Goal: Task Accomplishment & Management: Manage account settings

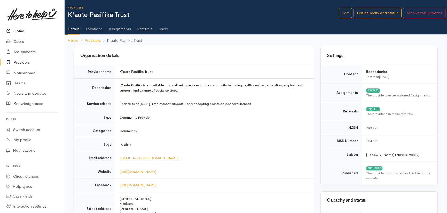
click at [18, 29] on link "Home" at bounding box center [32, 31] width 64 height 11
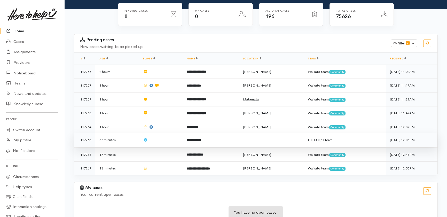
scroll to position [43, 0]
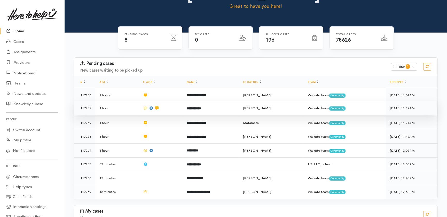
click at [180, 101] on td at bounding box center [161, 108] width 44 height 14
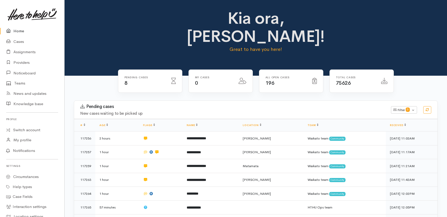
scroll to position [43, 0]
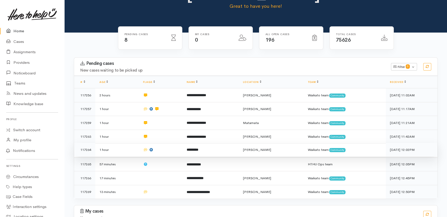
click at [170, 143] on td at bounding box center [161, 150] width 44 height 14
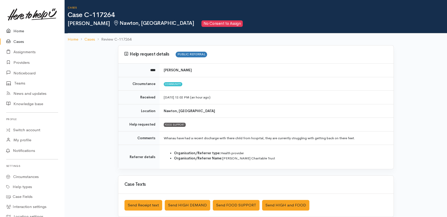
click at [20, 31] on link "Home" at bounding box center [32, 31] width 64 height 11
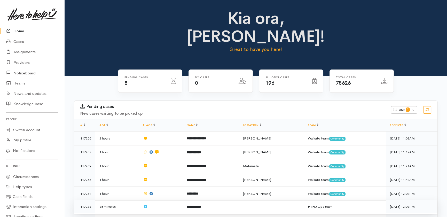
click at [170, 200] on td at bounding box center [161, 207] width 44 height 14
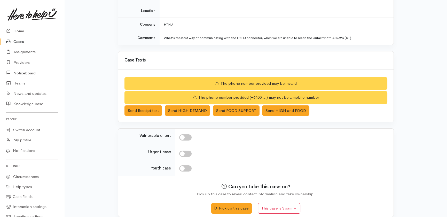
scroll to position [92, 0]
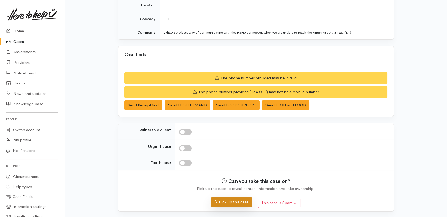
click at [230, 203] on button "Pick up this case" at bounding box center [231, 202] width 41 height 11
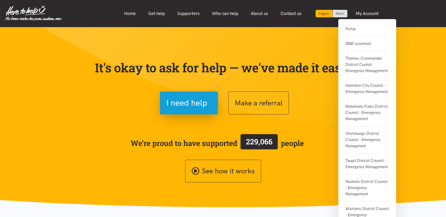
click at [353, 28] on link "Portal" at bounding box center [366, 31] width 43 height 11
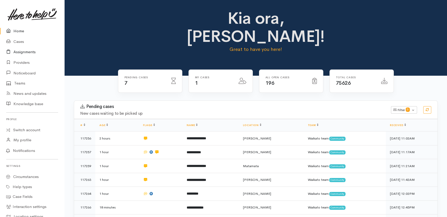
click at [21, 51] on link "Assignments" at bounding box center [32, 52] width 64 height 11
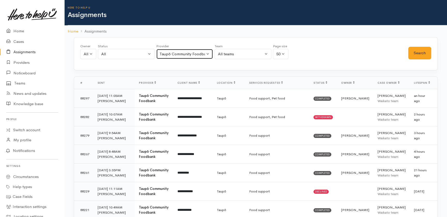
click at [204, 52] on div "Taupō Community Foodbank" at bounding box center [182, 54] width 45 height 6
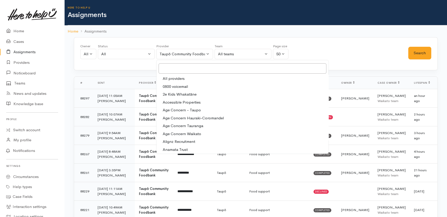
click at [173, 78] on span "All providers" at bounding box center [174, 79] width 22 height 6
select select "-1"
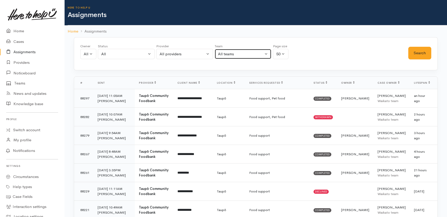
click at [249, 51] on div "All teams" at bounding box center [240, 54] width 45 height 6
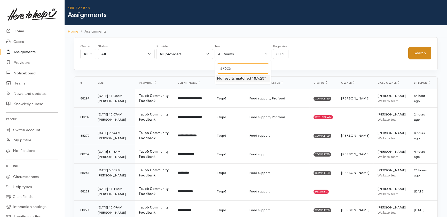
type input "87623"
click at [418, 49] on button "Search" at bounding box center [419, 53] width 23 height 13
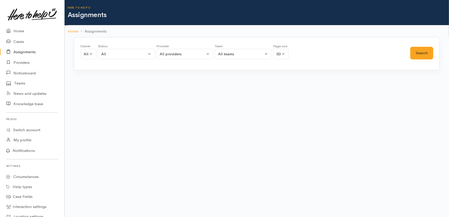
click at [300, 92] on div "Loading..." at bounding box center [257, 86] width 366 height 21
click at [24, 53] on link "Assignments" at bounding box center [32, 52] width 64 height 11
click at [15, 41] on link "Cases" at bounding box center [32, 41] width 64 height 11
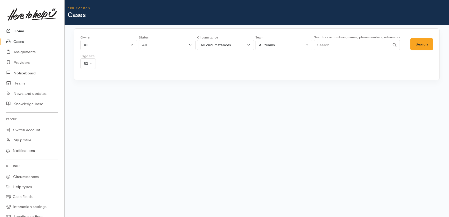
click at [16, 32] on link "Home" at bounding box center [32, 31] width 64 height 11
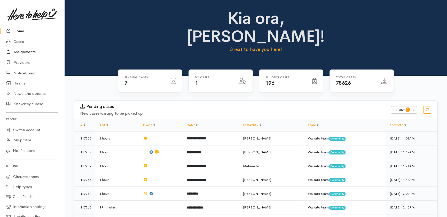
click at [17, 52] on link "Assignments" at bounding box center [32, 52] width 64 height 11
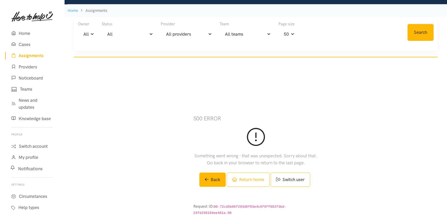
scroll to position [70, 0]
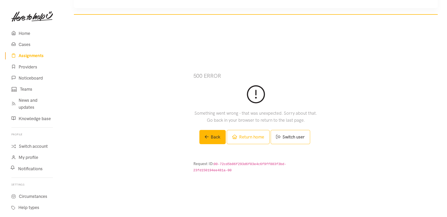
click at [26, 56] on link "Assignments" at bounding box center [32, 55] width 54 height 11
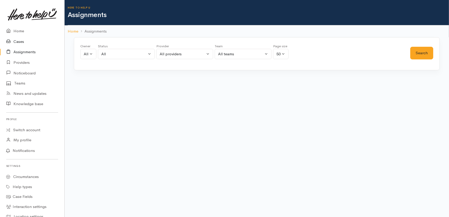
click at [18, 40] on link "Cases" at bounding box center [32, 41] width 64 height 11
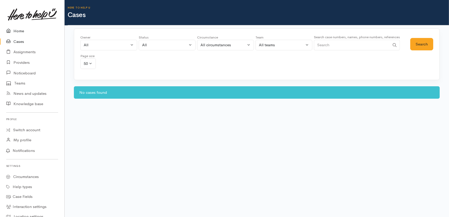
click at [18, 30] on link "Home" at bounding box center [32, 31] width 64 height 11
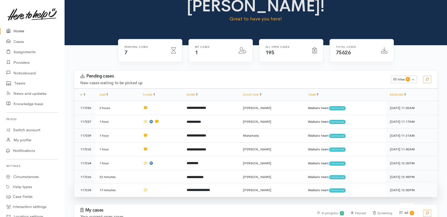
scroll to position [61, 0]
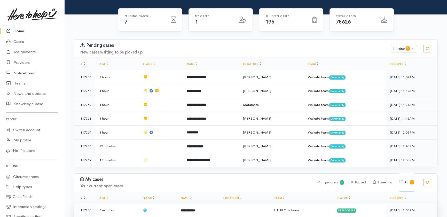
click at [299, 203] on td "HTHU Ops team" at bounding box center [301, 210] width 63 height 14
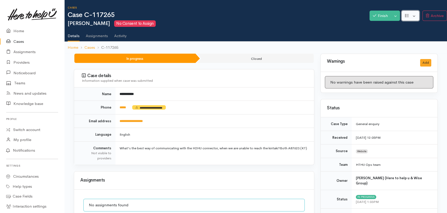
click at [414, 15] on button "button" at bounding box center [411, 16] width 18 height 11
click at [426, 36] on link "Re-assign team" at bounding box center [425, 36] width 46 height 8
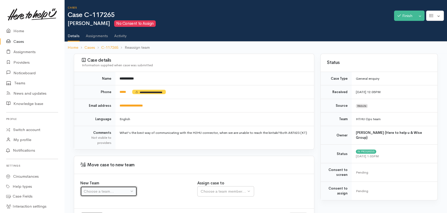
click at [111, 194] on div "Choose a team..." at bounding box center [106, 192] width 45 height 6
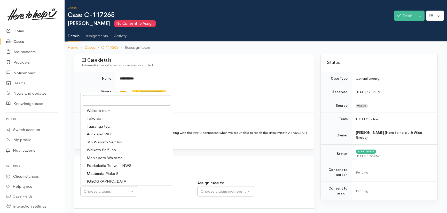
drag, startPoint x: 189, startPoint y: 73, endPoint x: 176, endPoint y: 72, distance: 12.7
click at [176, 72] on div "**********" at bounding box center [194, 102] width 241 height 96
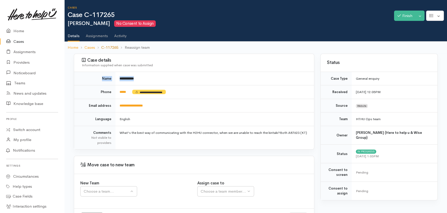
click at [112, 46] on link "C-117265" at bounding box center [109, 48] width 17 height 6
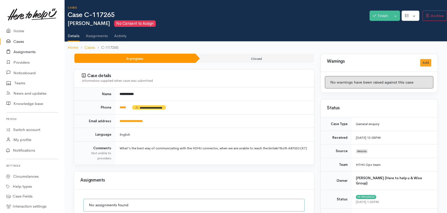
click at [19, 51] on link "Assignments" at bounding box center [32, 52] width 64 height 11
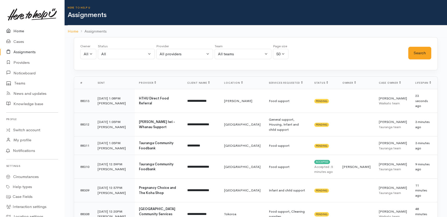
click at [15, 30] on link "Home" at bounding box center [32, 31] width 64 height 11
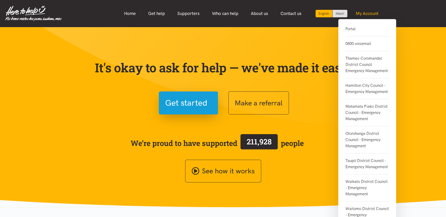
click at [364, 12] on link "My Account" at bounding box center [366, 13] width 35 height 11
click at [351, 31] on link "Portal" at bounding box center [366, 31] width 43 height 11
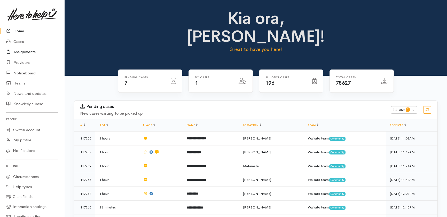
click at [25, 52] on link "Assignments" at bounding box center [32, 52] width 64 height 11
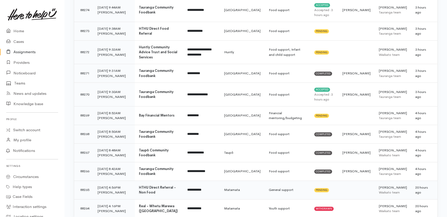
scroll to position [941, 0]
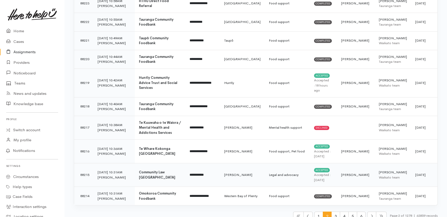
scroll to position [946, 0]
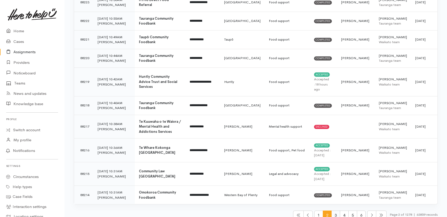
click at [335, 211] on span "3" at bounding box center [335, 216] width 9 height 10
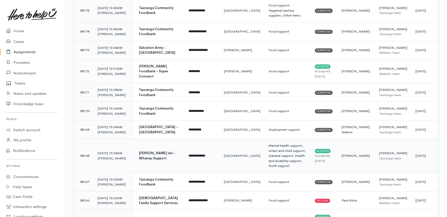
scroll to position [896, 0]
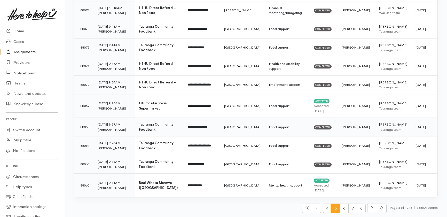
scroll to position [941, 0]
click at [349, 209] on span "7" at bounding box center [353, 209] width 9 height 10
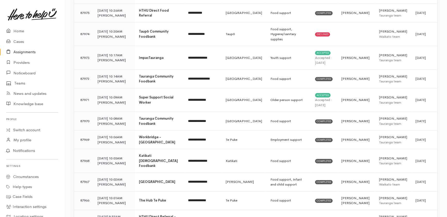
scroll to position [870, 0]
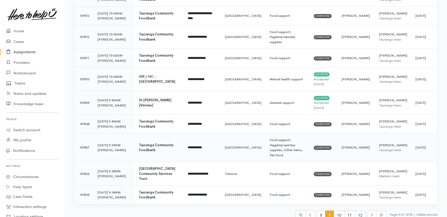
scroll to position [891, 0]
click at [346, 211] on span "11" at bounding box center [349, 216] width 11 height 10
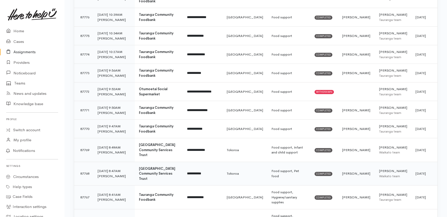
scroll to position [881, 0]
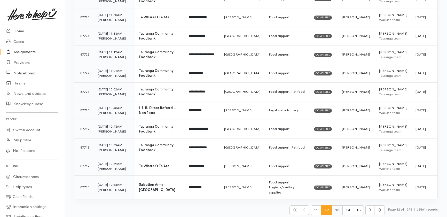
click at [335, 208] on span "13" at bounding box center [337, 210] width 11 height 10
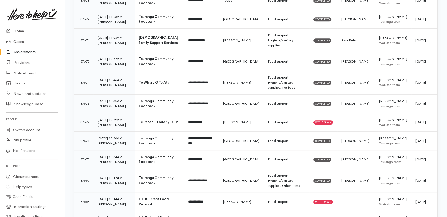
scroll to position [891, 0]
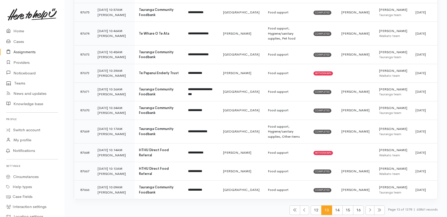
drag, startPoint x: 336, startPoint y: 206, endPoint x: 342, endPoint y: 207, distance: 5.8
click at [337, 207] on span "14" at bounding box center [337, 210] width 11 height 10
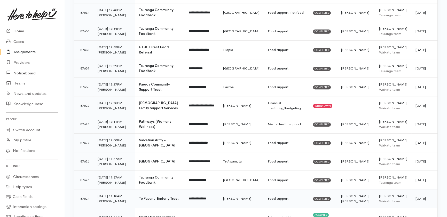
scroll to position [822, 0]
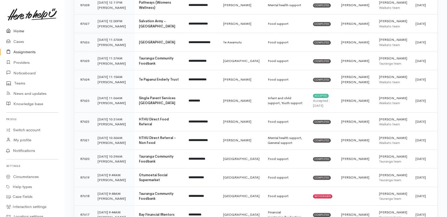
click at [16, 32] on link "Home" at bounding box center [32, 31] width 64 height 11
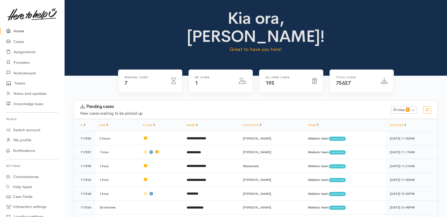
click at [18, 30] on link "Home" at bounding box center [32, 31] width 64 height 11
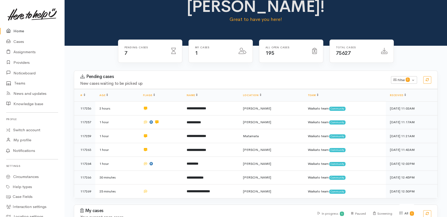
scroll to position [61, 0]
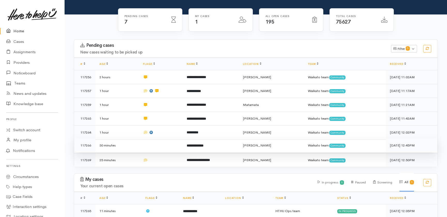
click at [162, 138] on td at bounding box center [161, 145] width 44 height 14
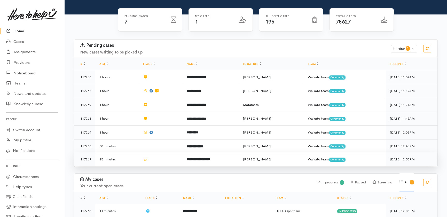
click at [165, 152] on td at bounding box center [161, 159] width 44 height 14
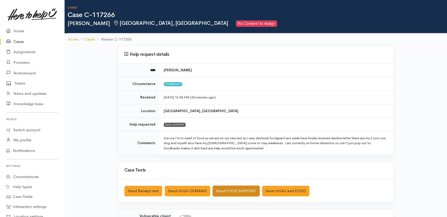
click at [230, 188] on button "Send FOOD SUPPORT" at bounding box center [236, 191] width 47 height 11
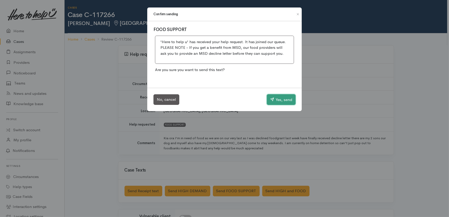
click at [281, 96] on button "Yes, send" at bounding box center [281, 99] width 29 height 11
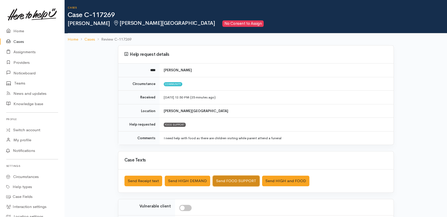
click at [236, 181] on button "Send FOOD SUPPORT" at bounding box center [236, 181] width 47 height 11
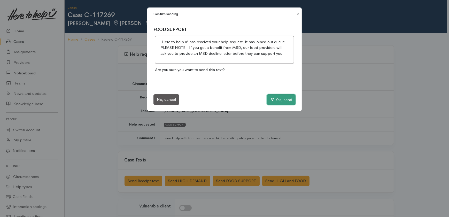
click at [282, 101] on button "Yes, send" at bounding box center [281, 99] width 29 height 11
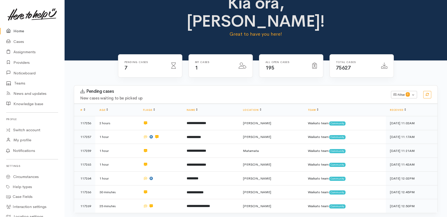
scroll to position [23, 0]
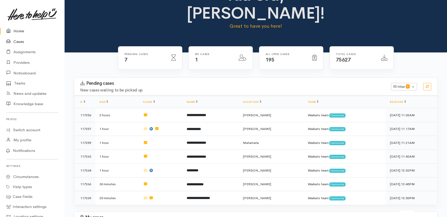
click at [17, 41] on link "Cases" at bounding box center [32, 41] width 64 height 11
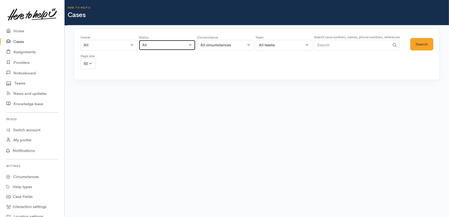
click at [164, 45] on div "All" at bounding box center [164, 45] width 45 height 6
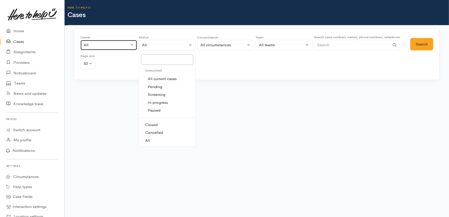
click at [102, 44] on div "All" at bounding box center [106, 45] width 45 height 6
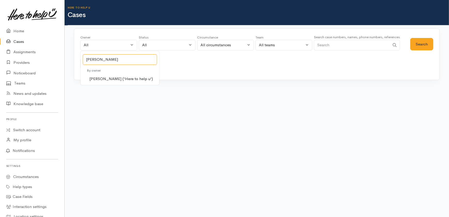
type input "katarina"
click at [117, 80] on span "[PERSON_NAME] ('Here to help u')" at bounding box center [121, 79] width 64 height 6
select select "1252"
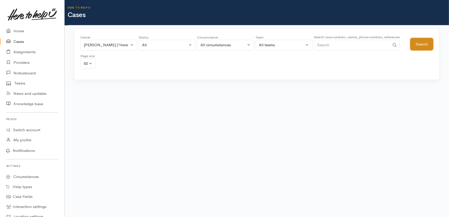
click at [418, 42] on button "Search" at bounding box center [421, 44] width 23 height 13
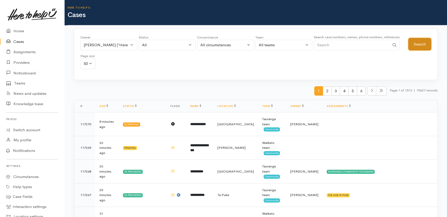
click at [420, 42] on button "Search" at bounding box center [419, 44] width 23 height 13
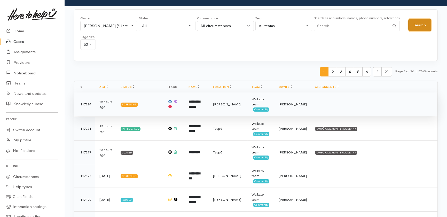
scroll to position [47, 0]
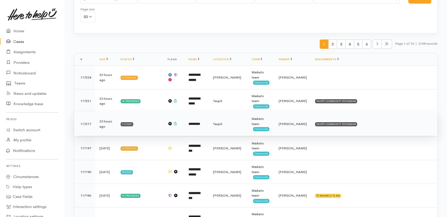
click at [200, 124] on b "*********" at bounding box center [195, 123] width 12 height 3
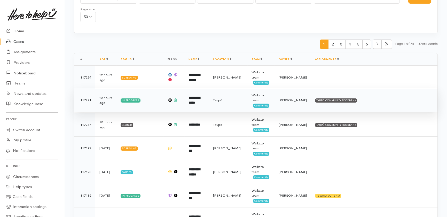
click at [200, 99] on b "**********" at bounding box center [195, 100] width 12 height 9
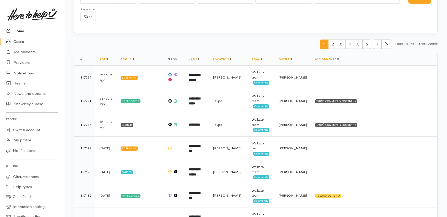
click at [17, 32] on link "Home" at bounding box center [32, 31] width 64 height 11
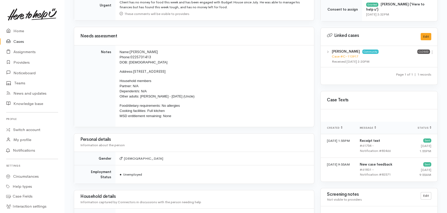
scroll to position [305, 0]
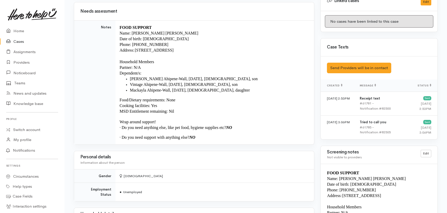
scroll to position [258, 0]
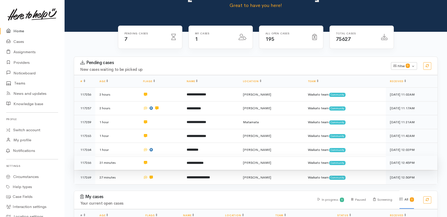
scroll to position [61, 0]
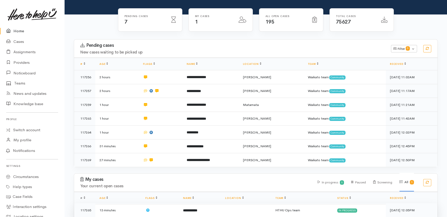
click at [190, 209] on b "**********" at bounding box center [190, 210] width 14 height 3
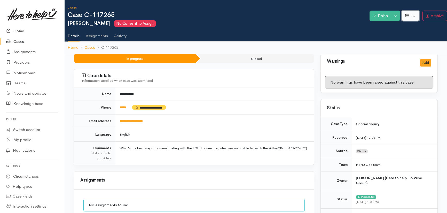
click at [415, 15] on button "button" at bounding box center [411, 16] width 18 height 11
click at [419, 36] on link "Re-assign team" at bounding box center [425, 36] width 46 height 8
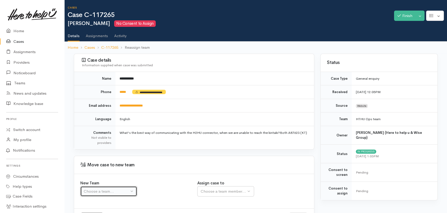
click at [107, 191] on div "Choose a team..." at bounding box center [106, 192] width 45 height 6
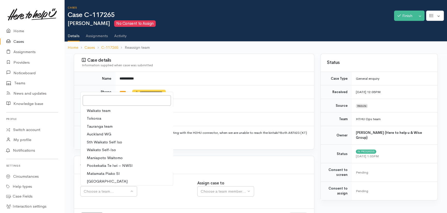
drag, startPoint x: 102, startPoint y: 110, endPoint x: 119, endPoint y: 132, distance: 27.3
click at [103, 110] on span "Waikato team" at bounding box center [99, 111] width 24 height 6
select select "1"
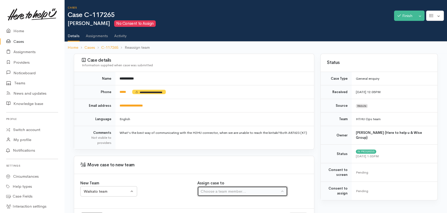
click at [226, 194] on div "Choose a team member..." at bounding box center [240, 192] width 79 height 6
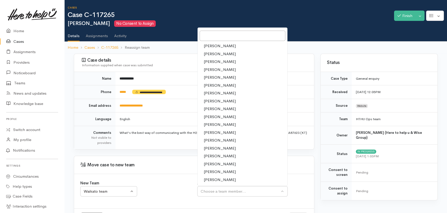
click at [214, 93] on span "[PERSON_NAME]" at bounding box center [220, 93] width 32 height 6
select select "202"
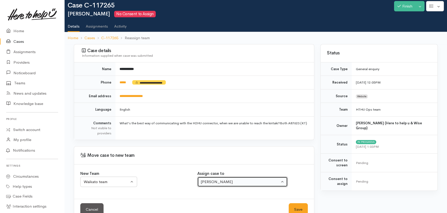
scroll to position [22, 0]
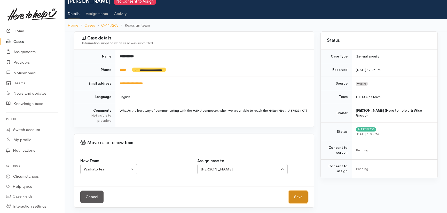
click at [296, 196] on button "Save" at bounding box center [298, 197] width 19 height 13
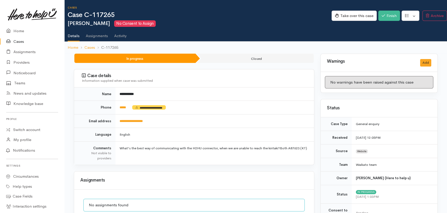
click at [20, 42] on link "Cases" at bounding box center [32, 41] width 64 height 11
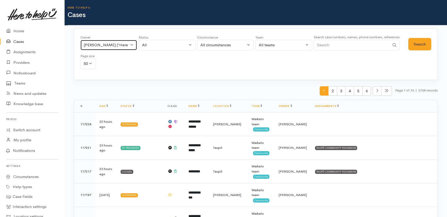
click at [119, 43] on div "Katarina Daly ('Here to help u')" at bounding box center [106, 45] width 45 height 6
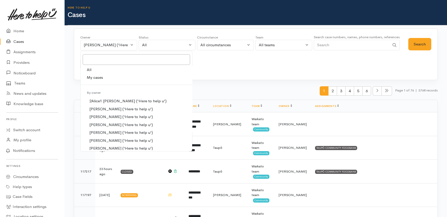
drag, startPoint x: 91, startPoint y: 69, endPoint x: 143, endPoint y: 60, distance: 52.7
click at [95, 69] on link "All" at bounding box center [137, 70] width 112 height 8
select select "-1"
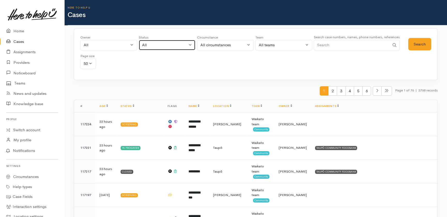
click at [179, 43] on div "All" at bounding box center [164, 45] width 45 height 6
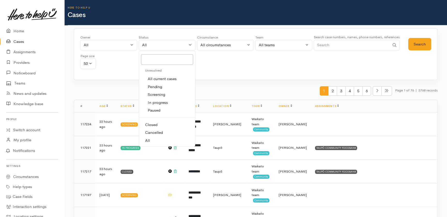
click at [157, 78] on span "All current cases" at bounding box center [162, 79] width 29 height 6
select select "Unresolved"
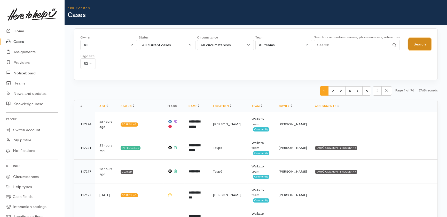
click at [423, 45] on button "Search" at bounding box center [419, 44] width 23 height 13
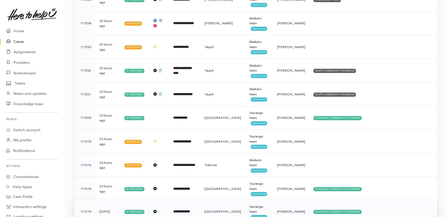
scroll to position [1090, 0]
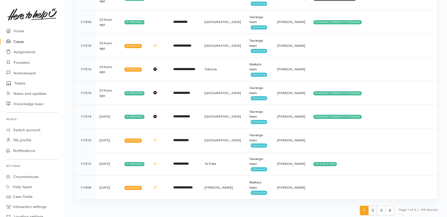
click at [371, 207] on span "2" at bounding box center [372, 211] width 9 height 10
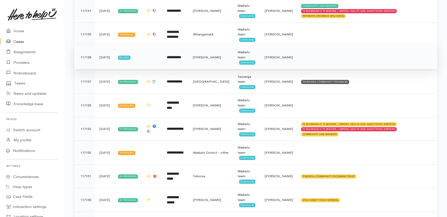
scroll to position [705, 0]
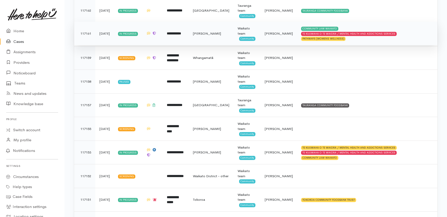
click at [179, 32] on b "**********" at bounding box center [174, 33] width 14 height 3
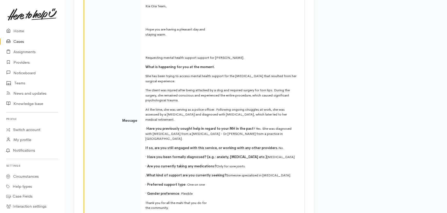
scroll to position [1363, 0]
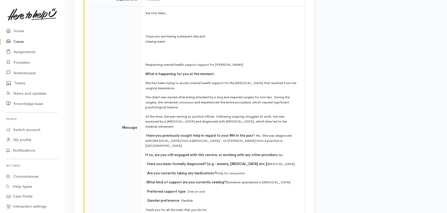
click at [19, 40] on link "Cases" at bounding box center [32, 41] width 64 height 11
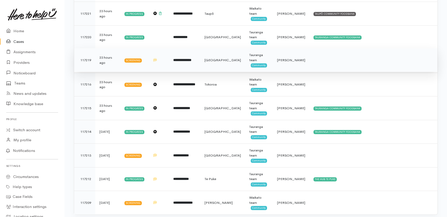
scroll to position [1090, 0]
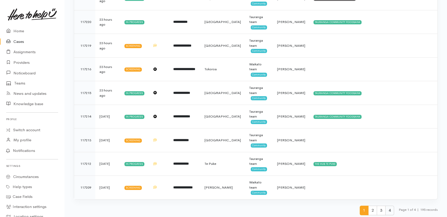
click at [388, 209] on span "4" at bounding box center [389, 211] width 9 height 10
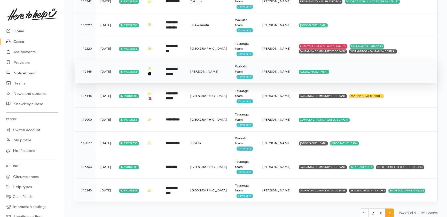
scroll to position [953, 0]
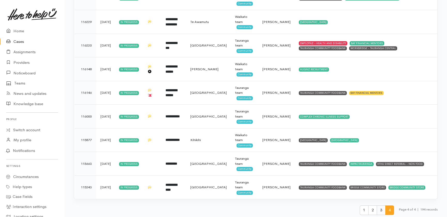
click at [379, 209] on span "3" at bounding box center [381, 210] width 9 height 10
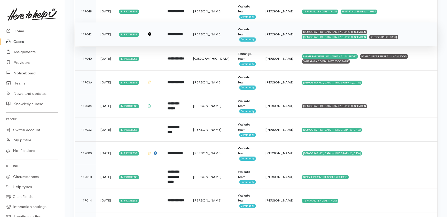
scroll to position [376, 0]
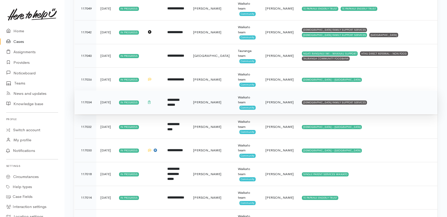
click at [269, 101] on td "[PERSON_NAME]" at bounding box center [279, 102] width 36 height 24
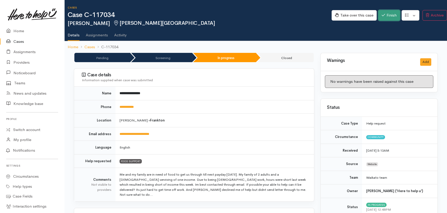
click at [392, 15] on button "Finish" at bounding box center [390, 15] width 22 height 11
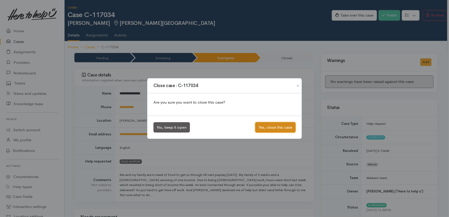
click at [279, 122] on button "Yes, close this case" at bounding box center [275, 127] width 40 height 11
